Goal: Transaction & Acquisition: Download file/media

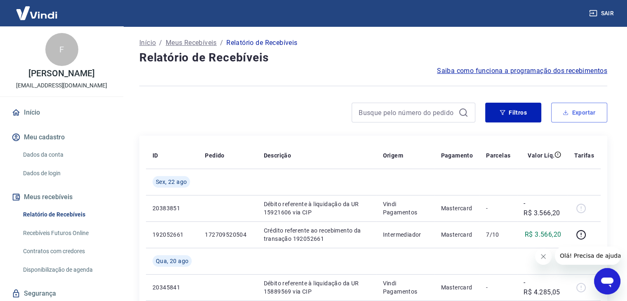
click at [590, 117] on button "Exportar" at bounding box center [580, 113] width 56 height 20
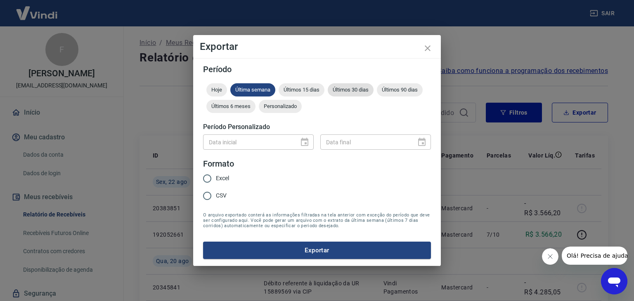
click at [365, 90] on span "Últimos 30 dias" at bounding box center [351, 90] width 46 height 6
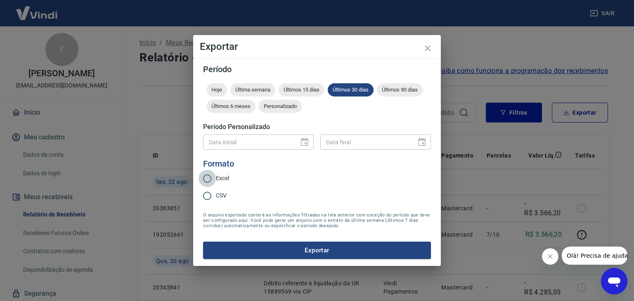
click at [211, 178] on input "Excel" at bounding box center [206, 178] width 17 height 17
radio input "true"
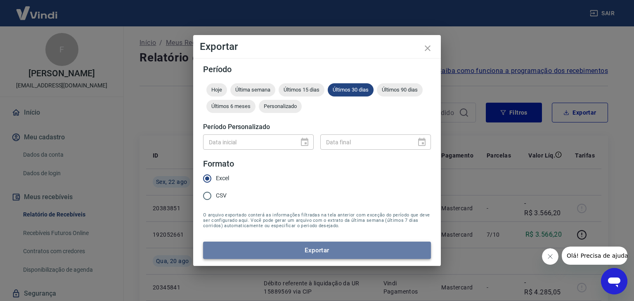
click at [305, 248] on button "Exportar" at bounding box center [317, 250] width 228 height 17
